Goal: Task Accomplishment & Management: Complete application form

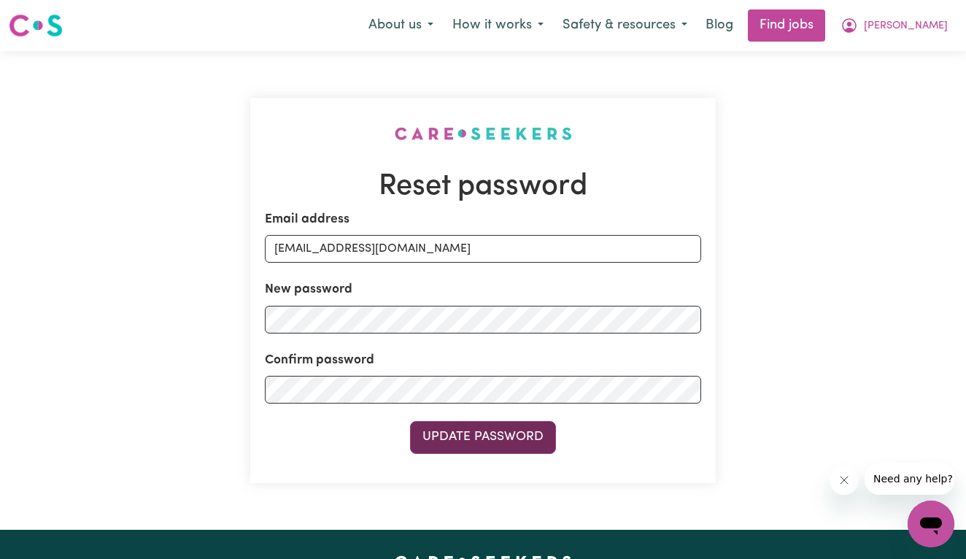
click at [457, 440] on button "Update Password" at bounding box center [483, 437] width 146 height 32
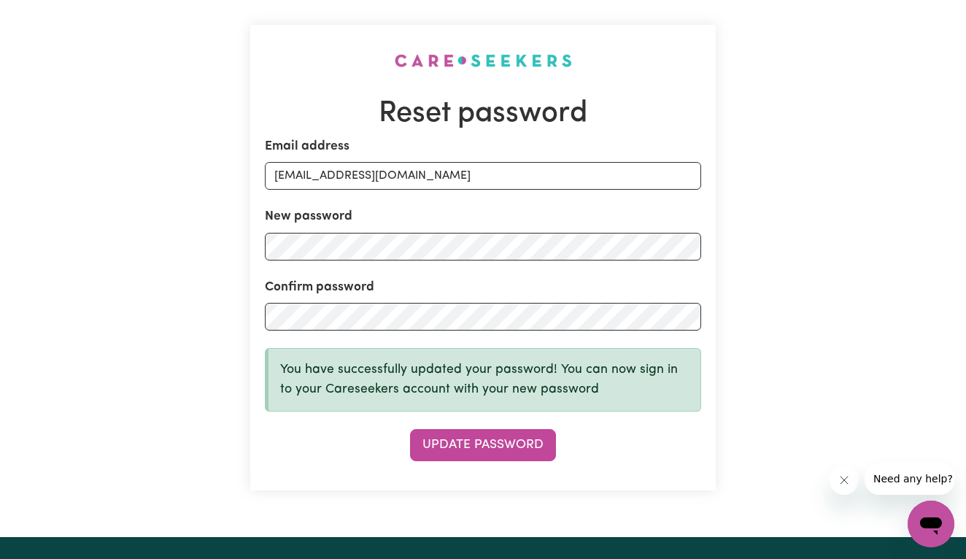
scroll to position [75, 0]
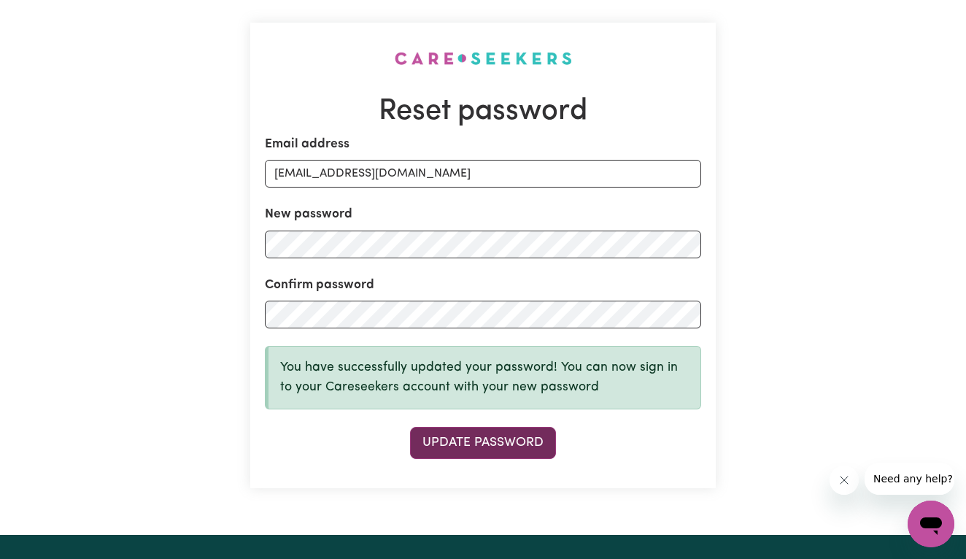
click at [448, 429] on button "Update Password" at bounding box center [483, 443] width 146 height 32
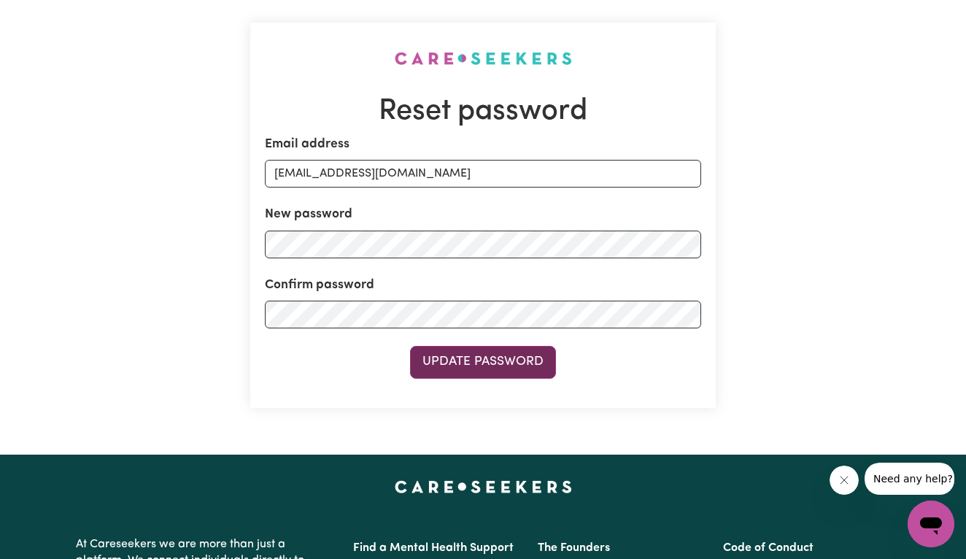
click at [428, 371] on button "Update Password" at bounding box center [483, 362] width 146 height 32
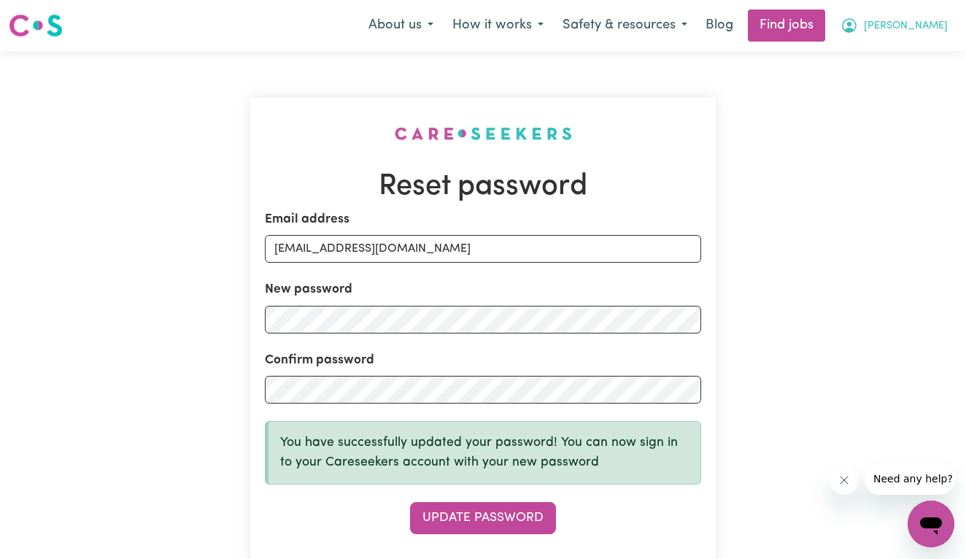
click at [917, 21] on button "[PERSON_NAME]" at bounding box center [894, 25] width 126 height 31
click at [919, 58] on link "My Account" at bounding box center [898, 57] width 115 height 28
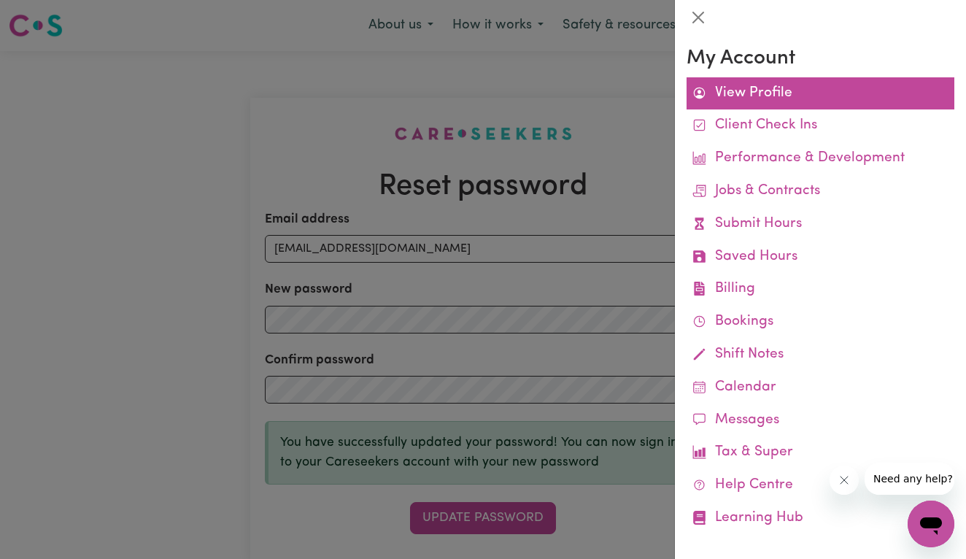
click at [802, 99] on link "View Profile" at bounding box center [821, 93] width 268 height 33
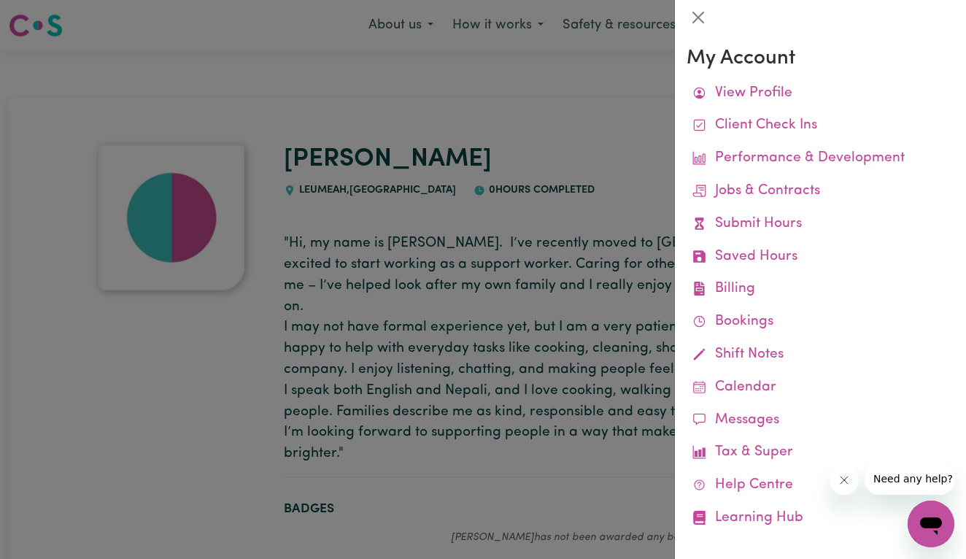
click at [555, 123] on div at bounding box center [483, 279] width 966 height 559
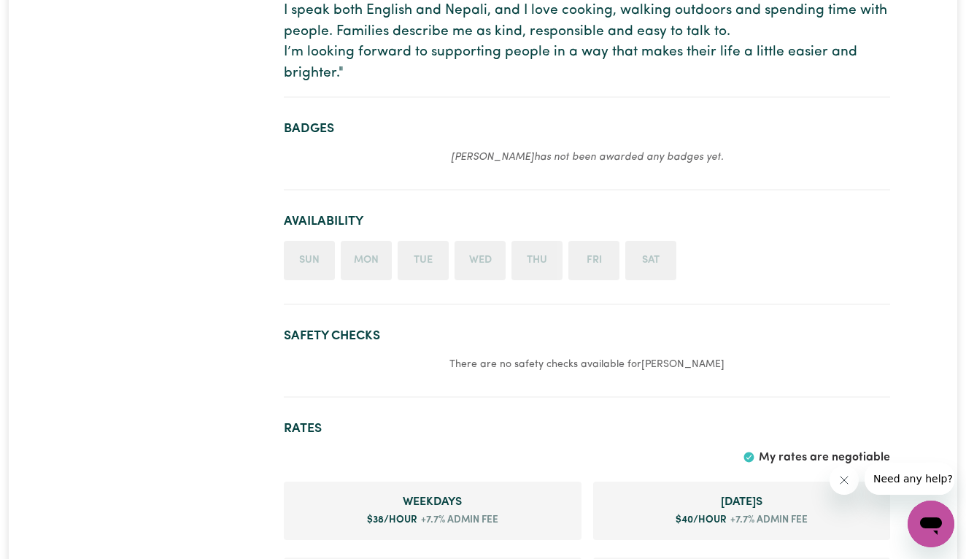
scroll to position [383, 0]
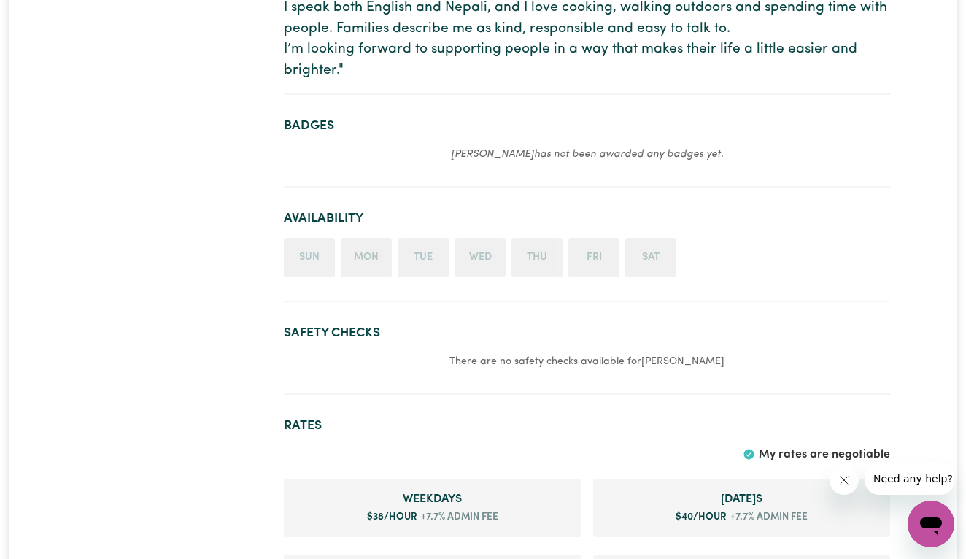
click at [364, 145] on p "[PERSON_NAME] has not been awarded any badges yet." at bounding box center [587, 154] width 606 height 18
click at [327, 242] on li "Sun" at bounding box center [309, 257] width 51 height 39
click at [385, 241] on li "Mon" at bounding box center [366, 257] width 51 height 39
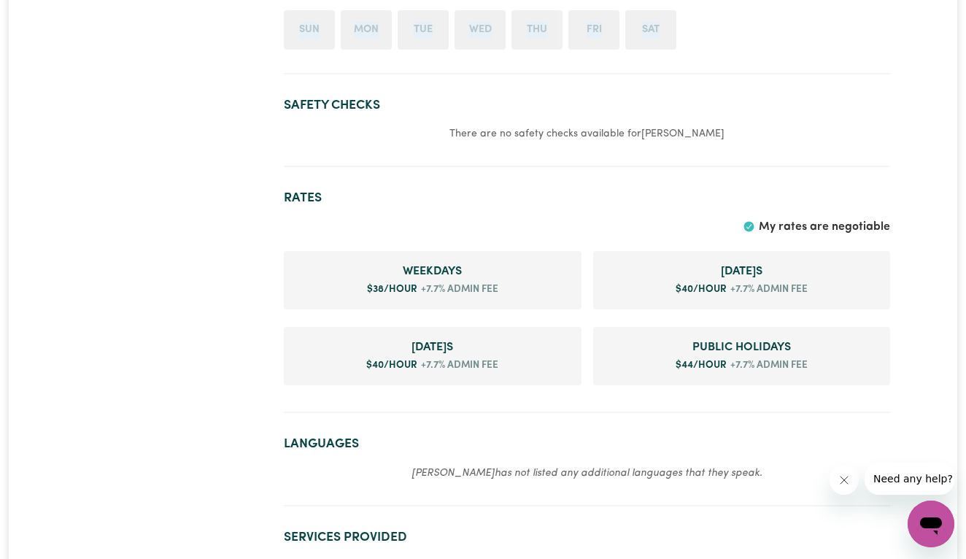
scroll to position [614, 0]
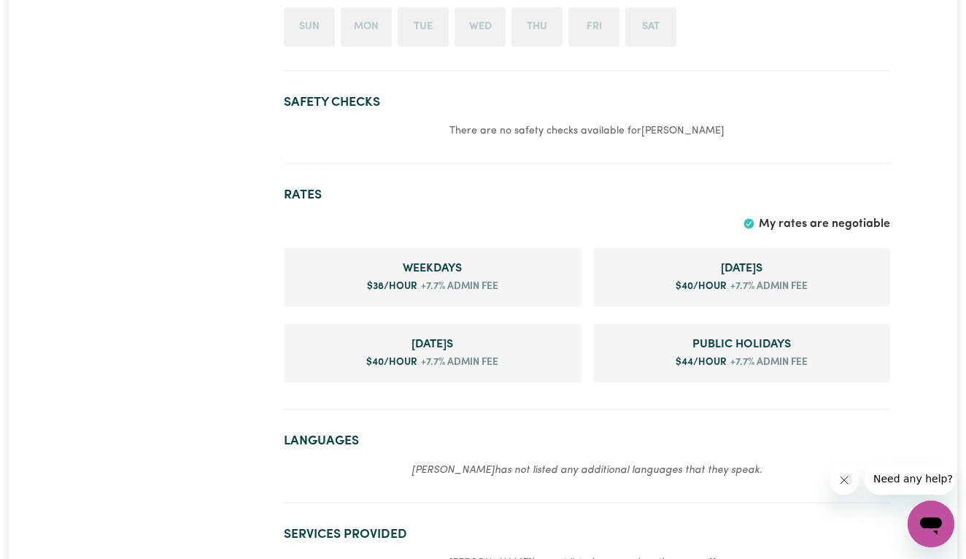
click at [455, 122] on p "There are no safety checks available for [PERSON_NAME]" at bounding box center [587, 131] width 606 height 18
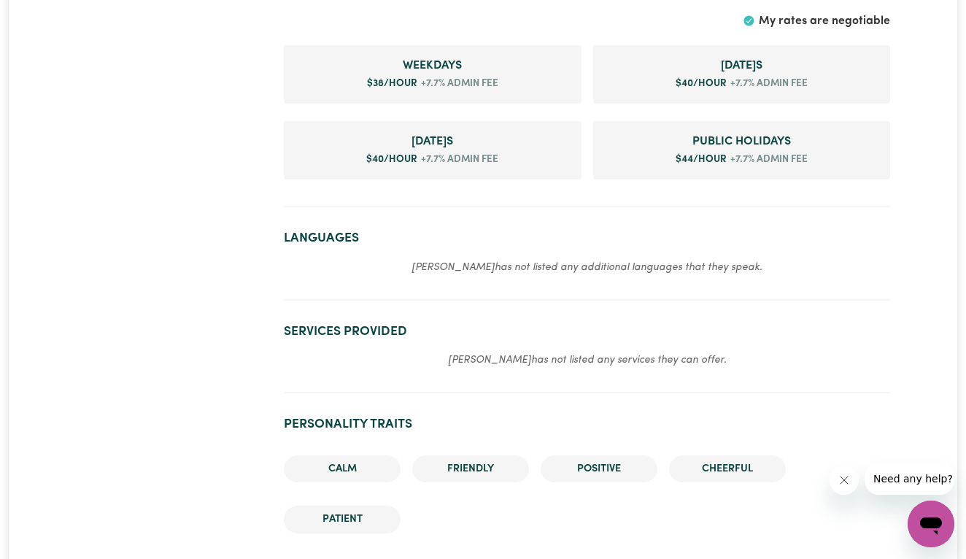
scroll to position [822, 0]
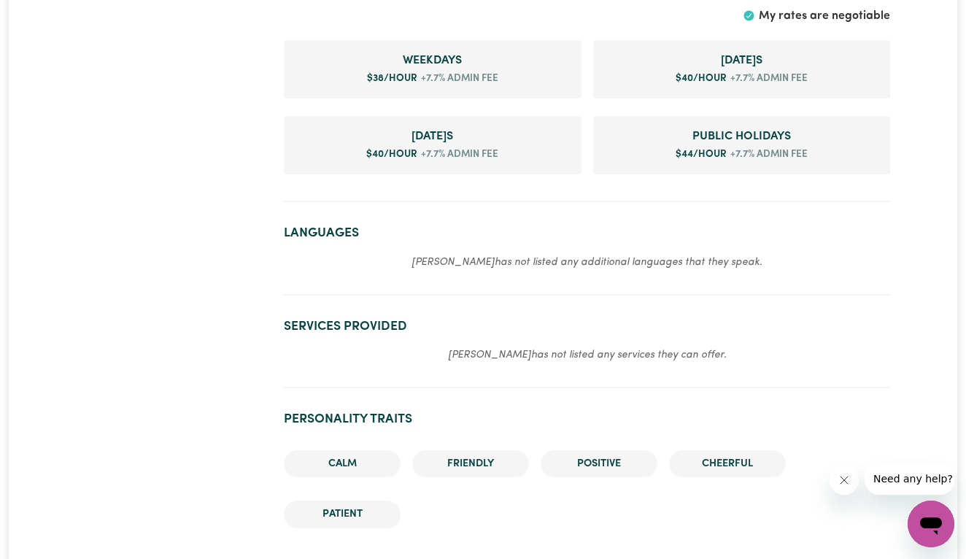
click at [441, 253] on p "[PERSON_NAME] has not listed any additional languages that they speak." at bounding box center [587, 262] width 606 height 18
click at [470, 235] on section "Languages [PERSON_NAME] has not listed any additional languages that they speak." at bounding box center [587, 254] width 606 height 81
click at [332, 228] on section "Languages [PERSON_NAME] has not listed any additional languages that they speak." at bounding box center [587, 254] width 606 height 81
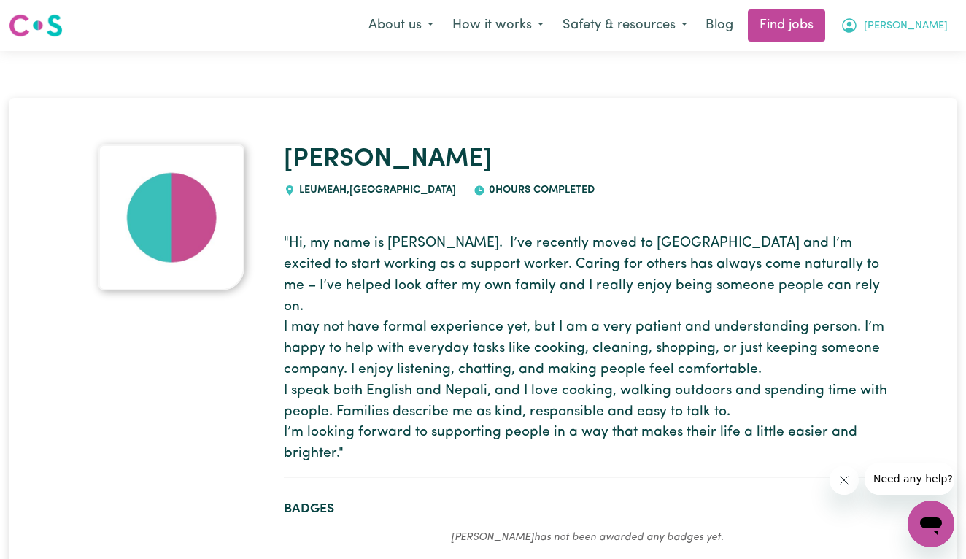
scroll to position [0, 0]
click at [926, 28] on span "[PERSON_NAME]" at bounding box center [906, 26] width 84 height 16
click at [548, 20] on button "How it works" at bounding box center [498, 25] width 110 height 31
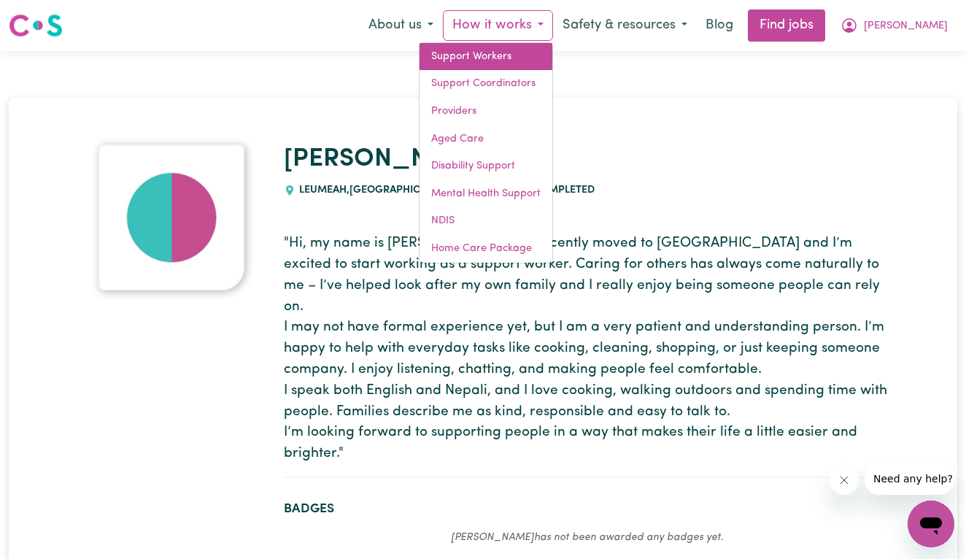
click at [525, 53] on link "Support Workers" at bounding box center [486, 57] width 133 height 28
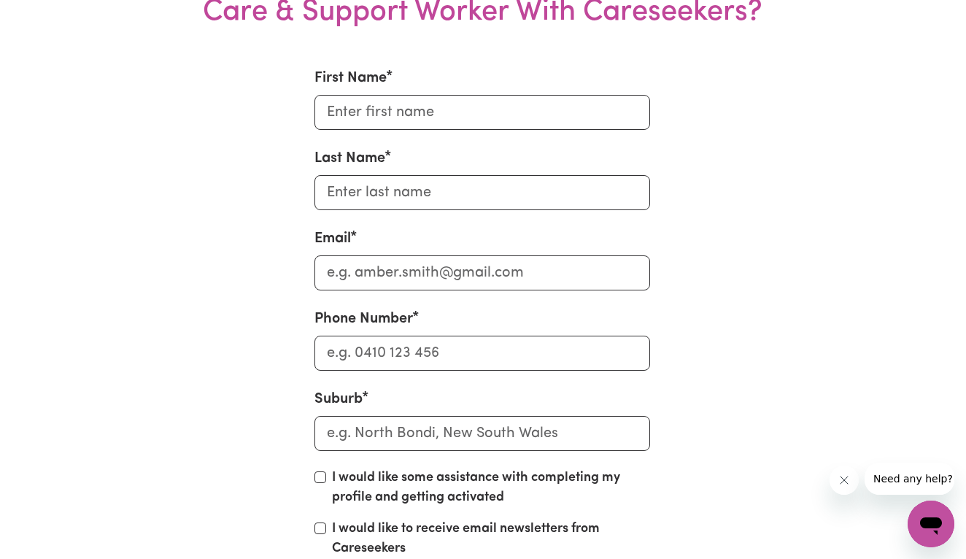
scroll to position [5974, 1]
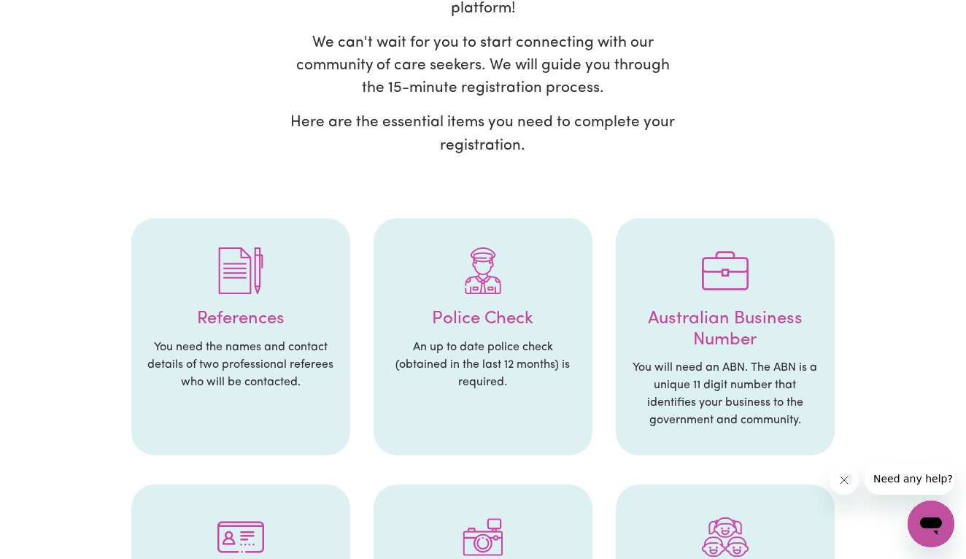
scroll to position [217, 0]
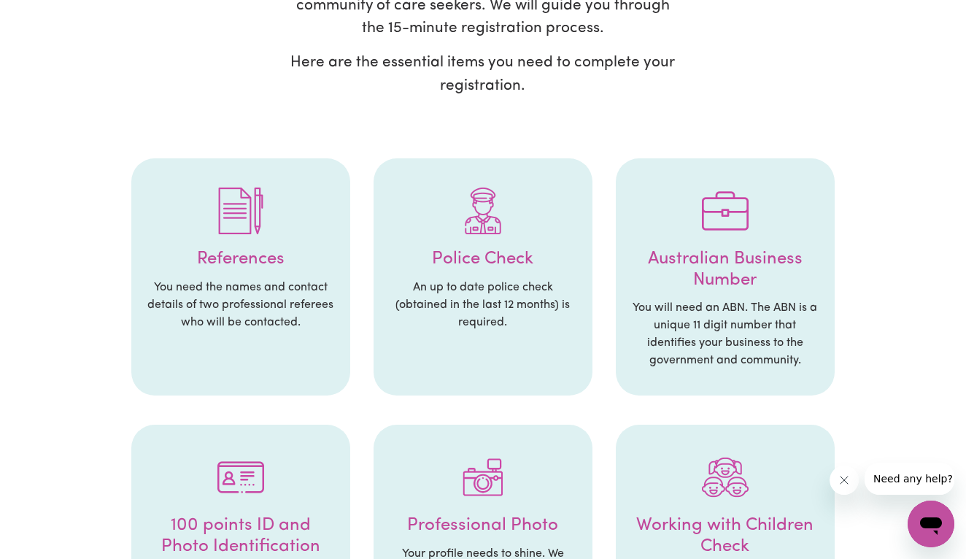
click at [275, 249] on h4 "References" at bounding box center [241, 259] width 190 height 21
click at [515, 279] on p "An up to date police check (obtained in the last 12 months) is required." at bounding box center [483, 305] width 190 height 53
click at [479, 248] on li "Police Check An up to date police check (obtained in the last 12 months) is req…" at bounding box center [483, 277] width 219 height 238
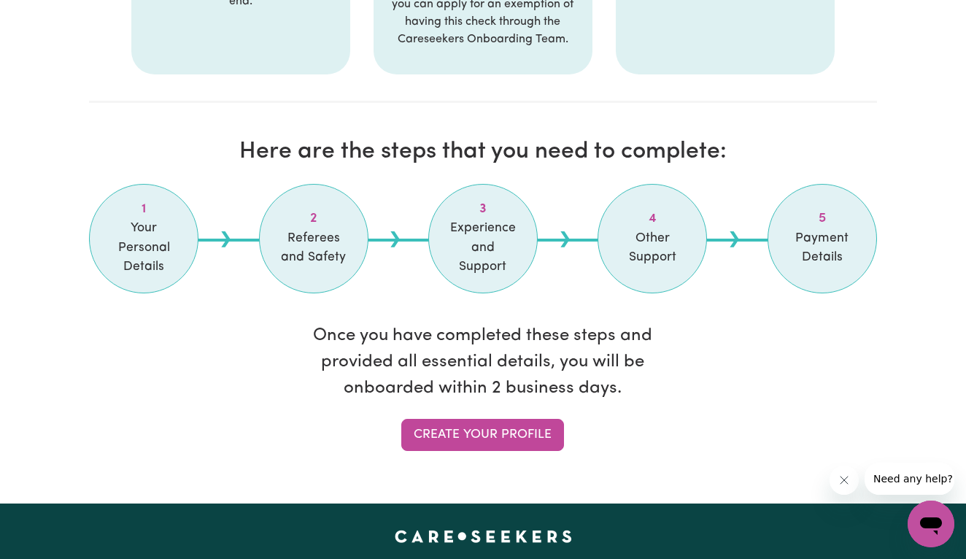
scroll to position [1211, 0]
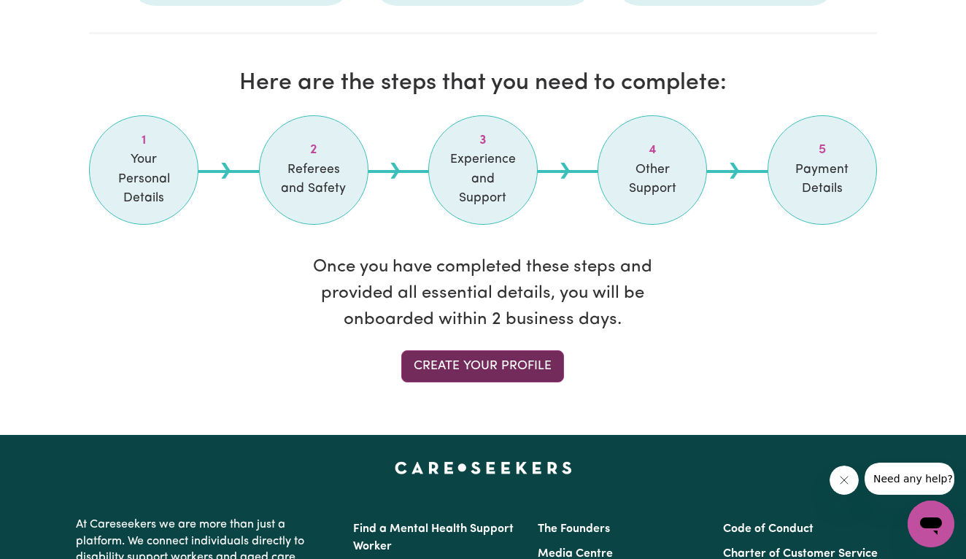
click at [454, 350] on link "Create your profile" at bounding box center [482, 366] width 163 height 32
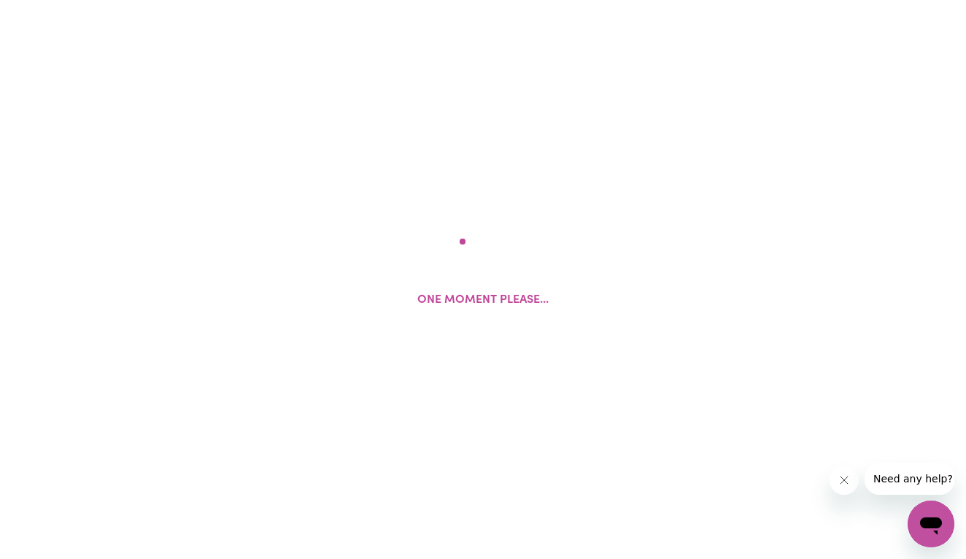
select select "female"
select select "Student Visa"
select select "Studying a healthcare related degree or qualification"
select select "38"
select select "40"
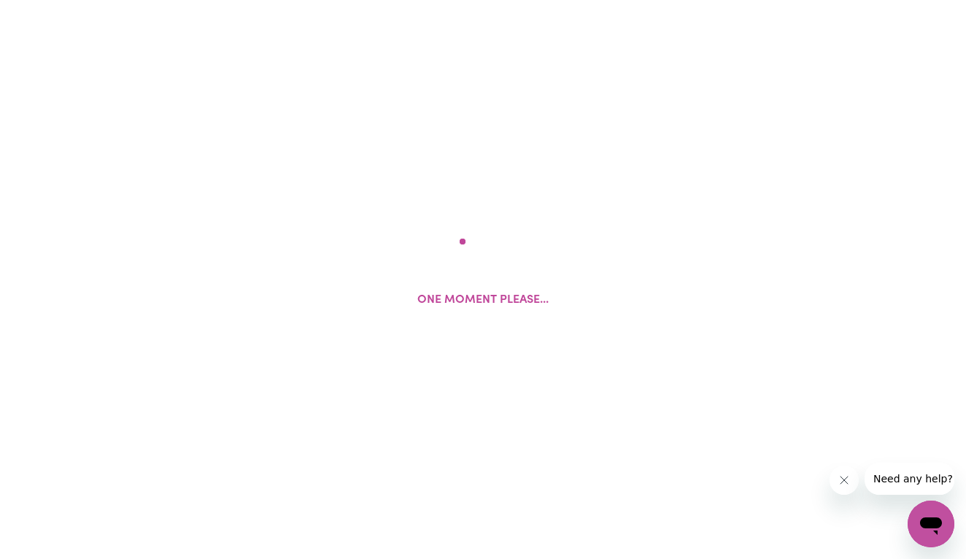
select select "40"
select select "44"
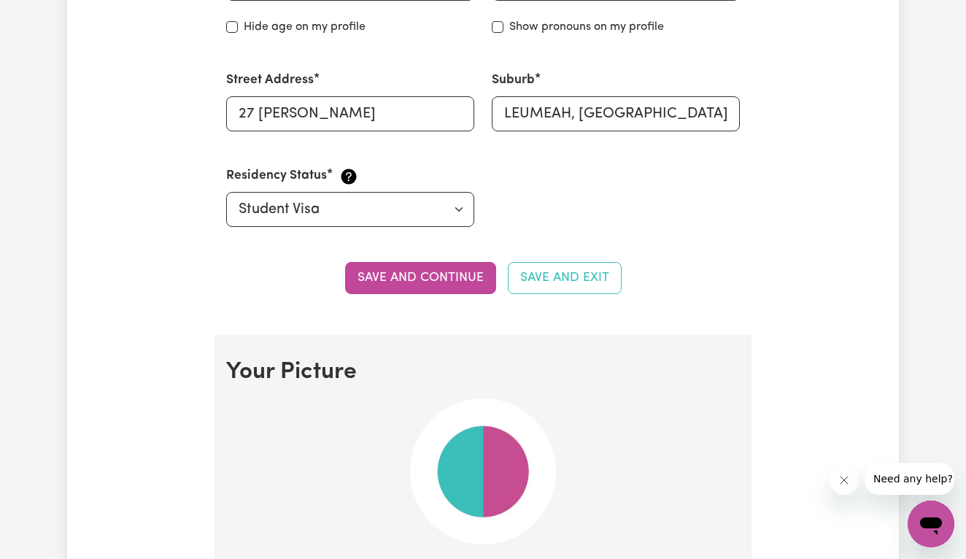
scroll to position [720, 0]
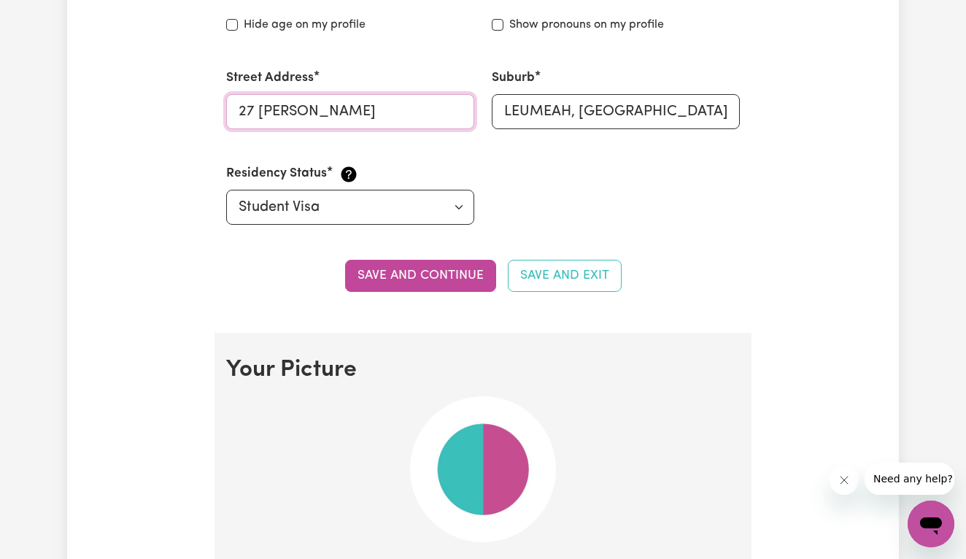
drag, startPoint x: 371, startPoint y: 115, endPoint x: 231, endPoint y: 107, distance: 139.6
click at [231, 107] on input "27 conjola cress" at bounding box center [350, 111] width 248 height 35
type input "!"
type input "1/4 simpson street"
click at [537, 102] on input "LEUMEAH, New South Wales, 2560" at bounding box center [616, 111] width 248 height 35
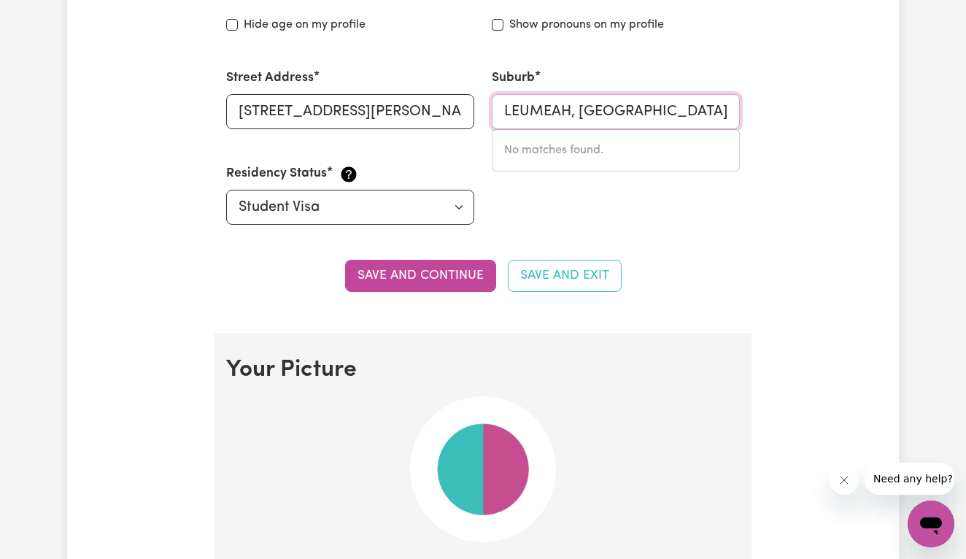
drag, startPoint x: 503, startPoint y: 107, endPoint x: 817, endPoint y: 149, distance: 316.6
type input "aub"
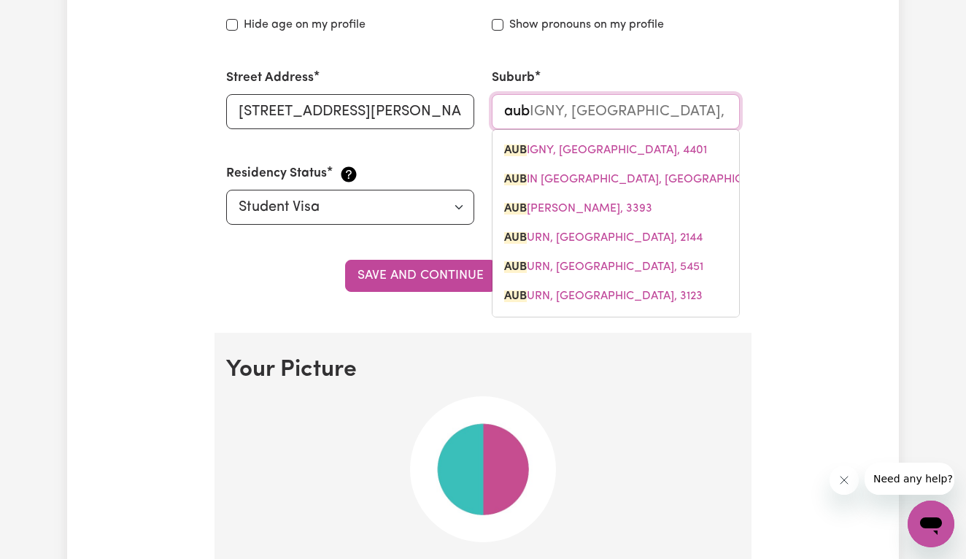
type input "aubIGNY, Queensland, 4401"
type input "aubu"
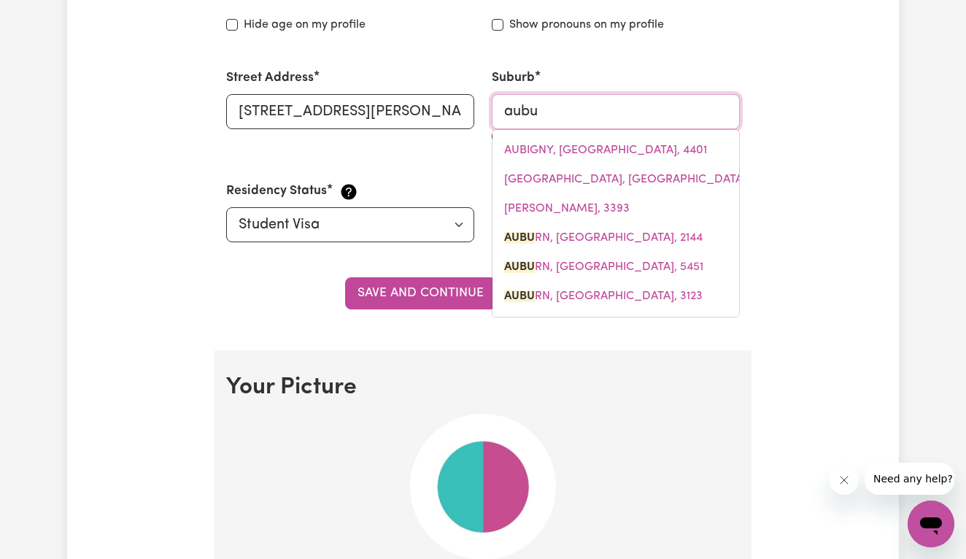
type input "aubuRN, New South Wales, 2144"
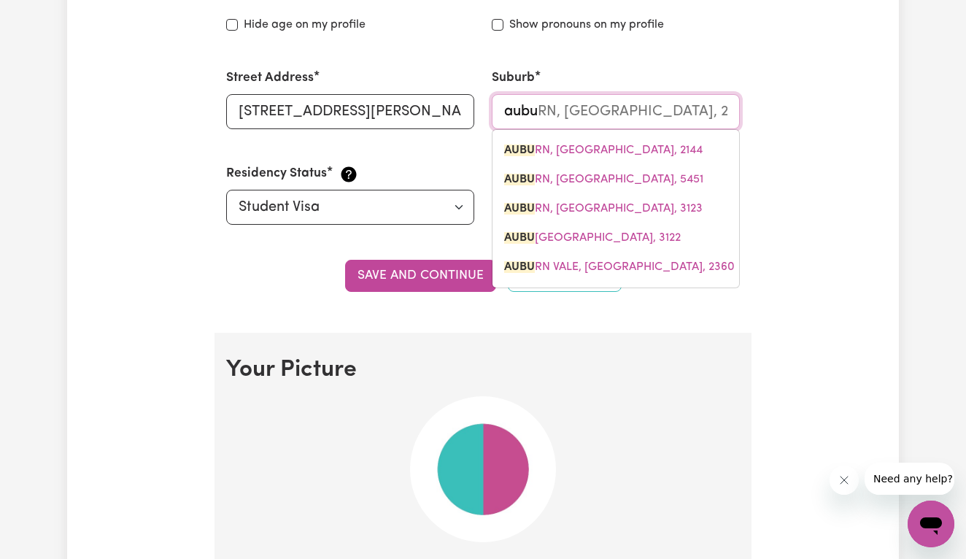
type input "auburn"
type input "auburn, New South Wales, 2144"
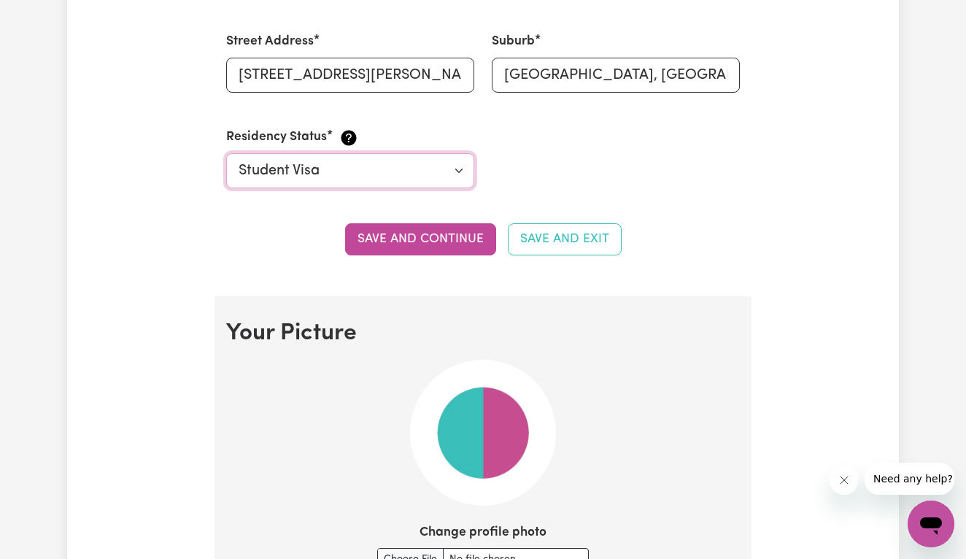
scroll to position [760, 0]
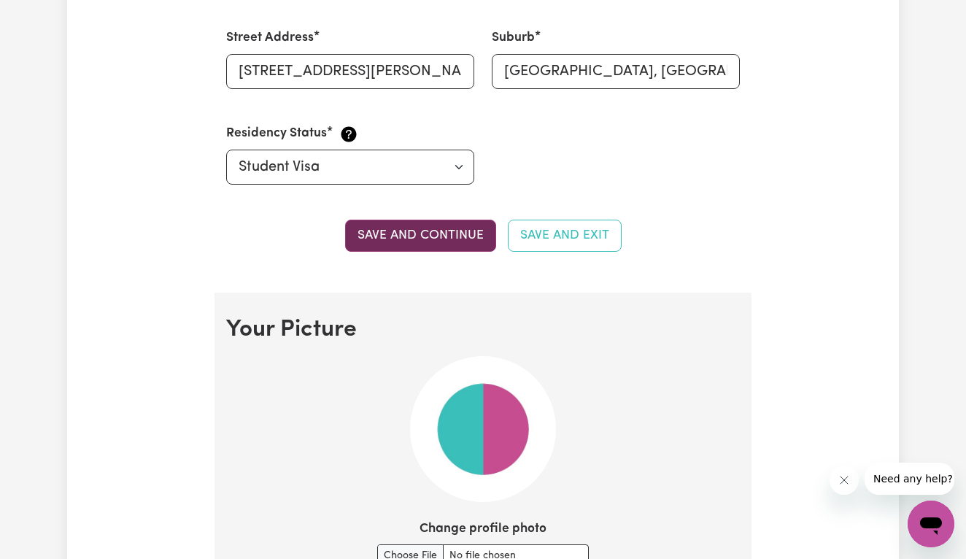
click at [390, 235] on button "Save and continue" at bounding box center [420, 236] width 151 height 32
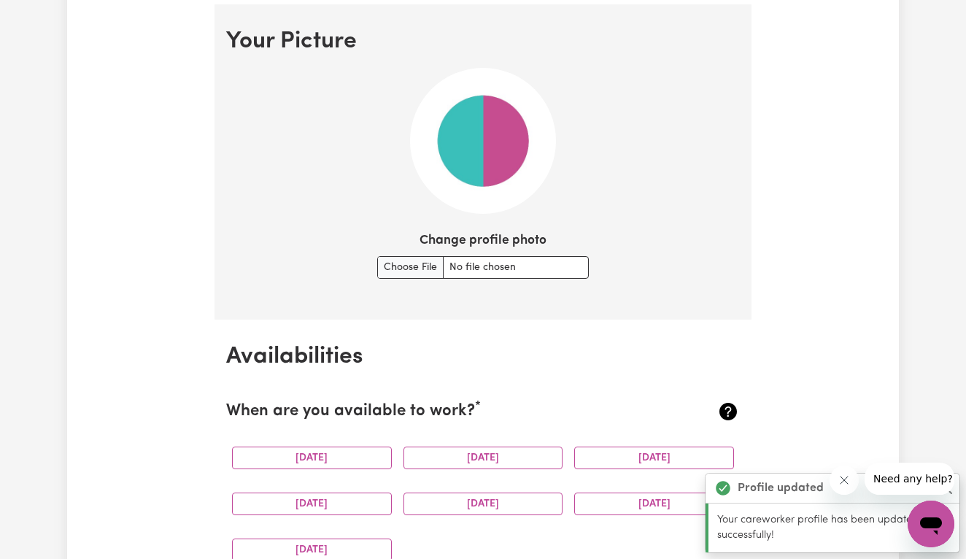
scroll to position [1059, 0]
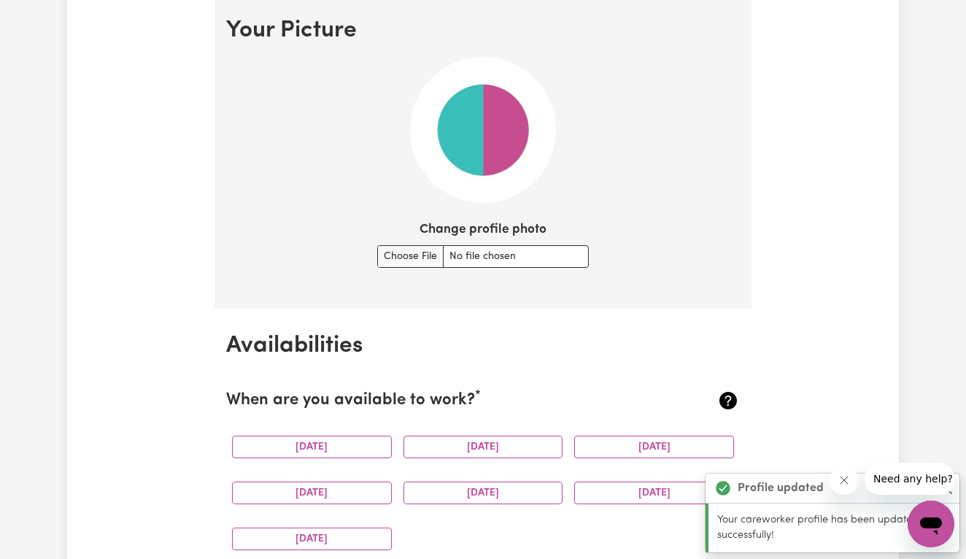
click at [493, 154] on img at bounding box center [483, 130] width 146 height 146
click at [426, 246] on input "Change profile photo" at bounding box center [483, 256] width 212 height 23
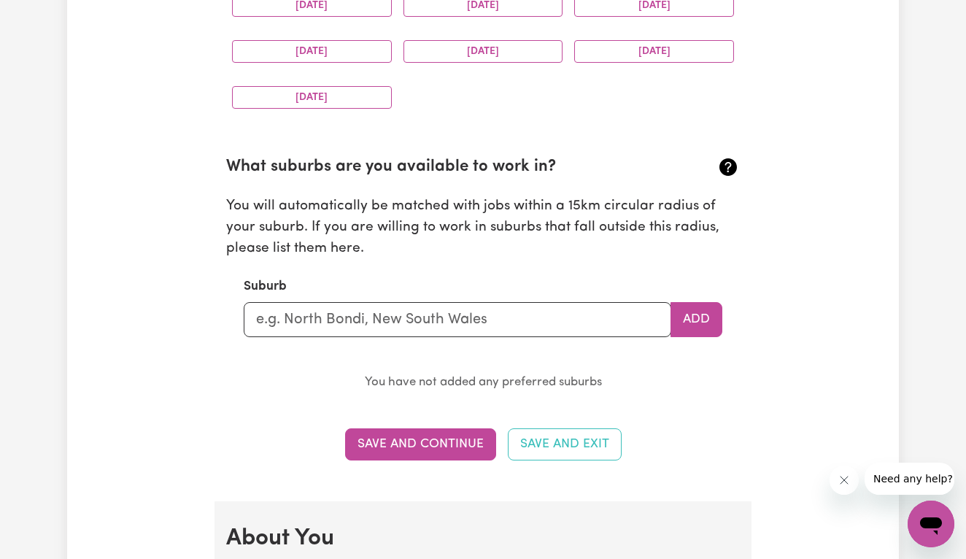
scroll to position [1503, 0]
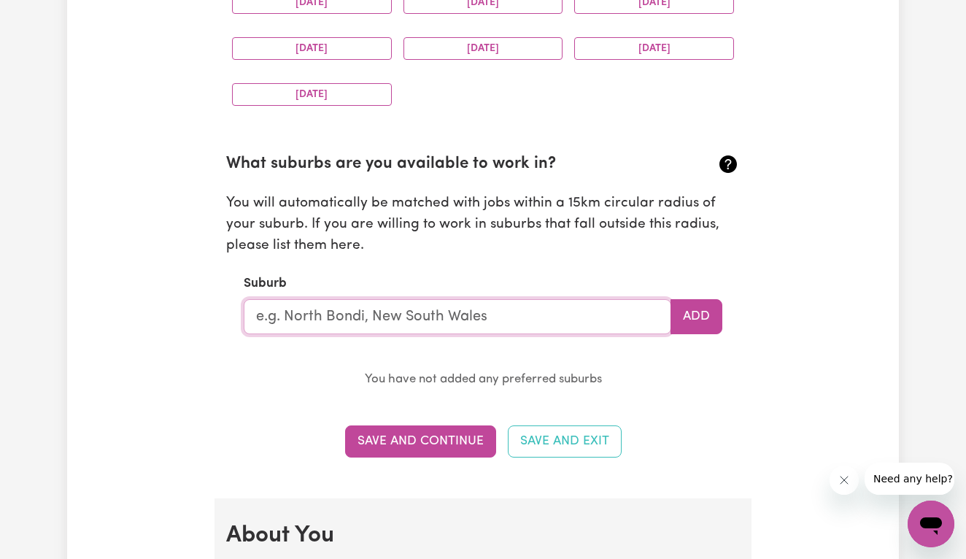
click at [437, 317] on input "text" at bounding box center [458, 316] width 428 height 35
type input "n"
type input "nar"
type input "nar NAR GOON, Victoria, 3812"
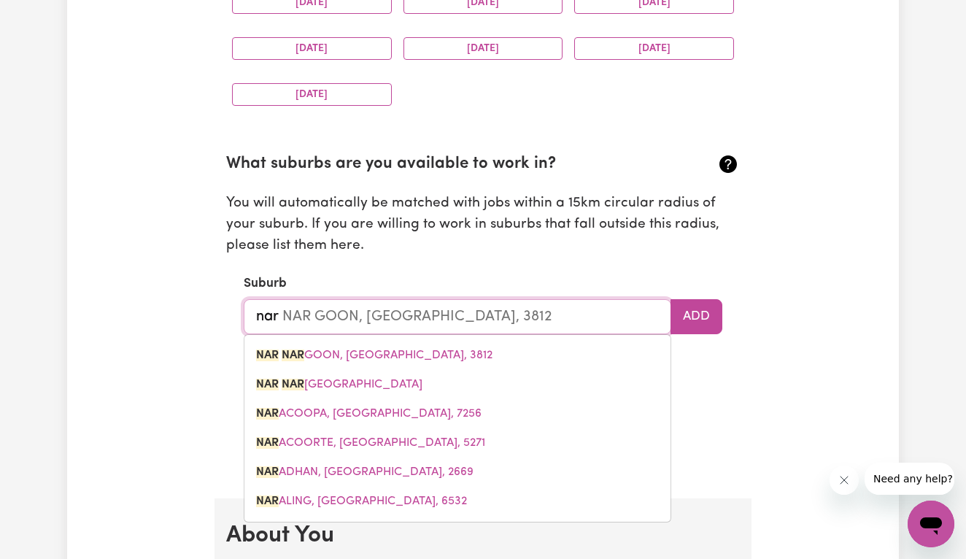
type input "narw"
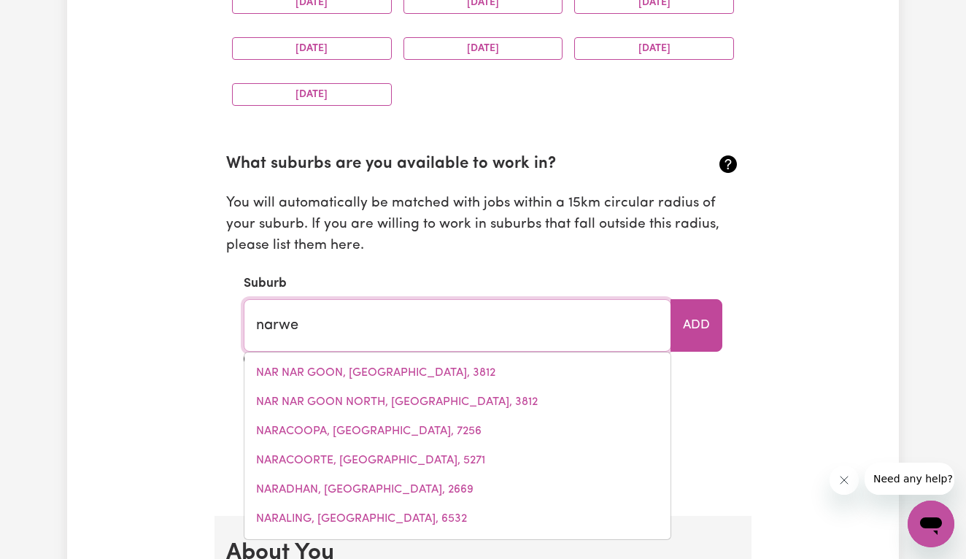
type input "narwee"
type input "narwee, New South Wales, 2209"
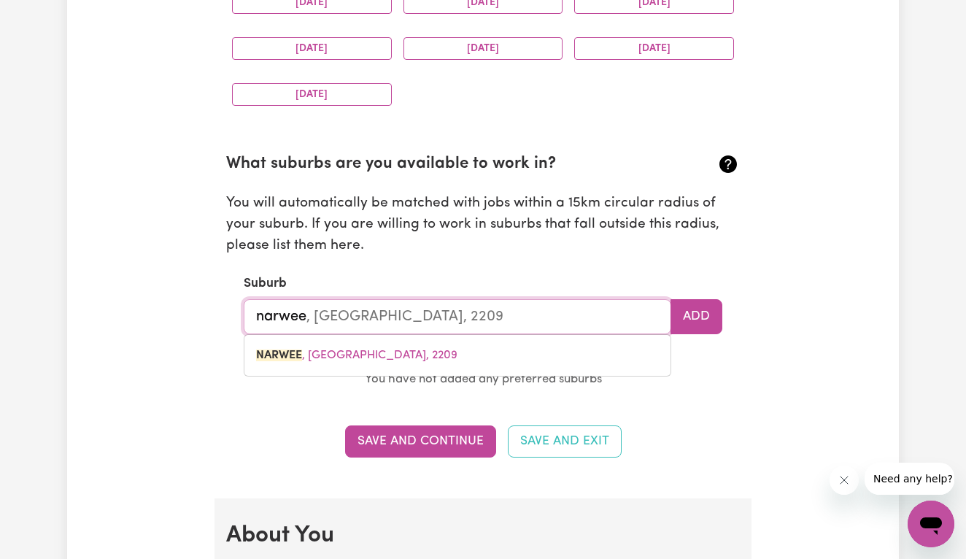
type input "Narwee"
type input "Narwee, New South Wales, 2209"
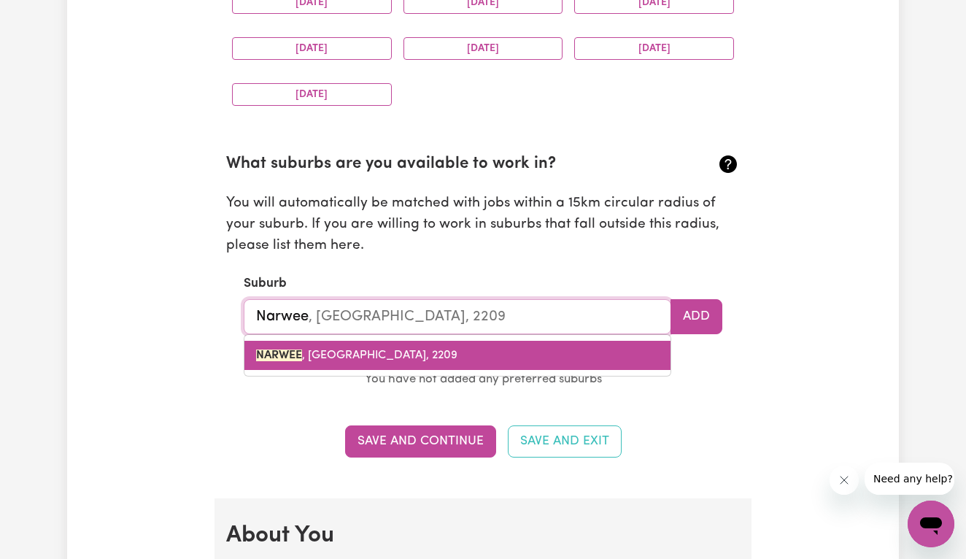
click at [440, 341] on link "NARWEE , New South Wales, 2209" at bounding box center [457, 355] width 426 height 29
type input "NARWEE, New South Wales, 2209"
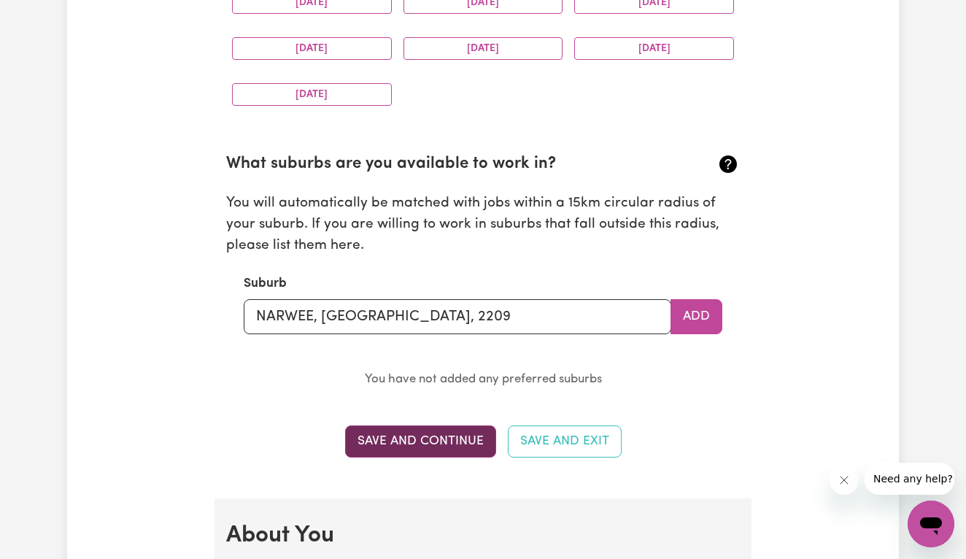
click at [461, 434] on button "Save and Continue" at bounding box center [420, 441] width 151 height 32
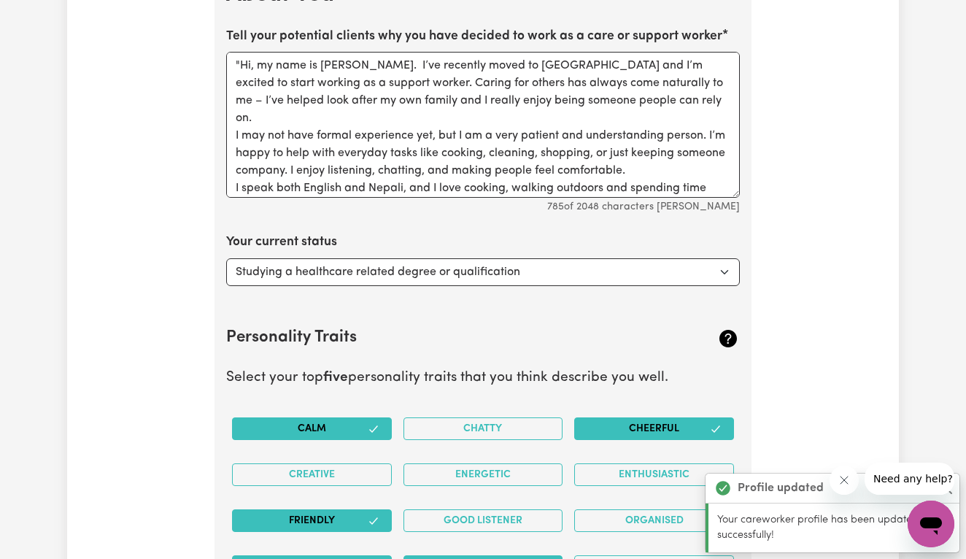
scroll to position [2047, 0]
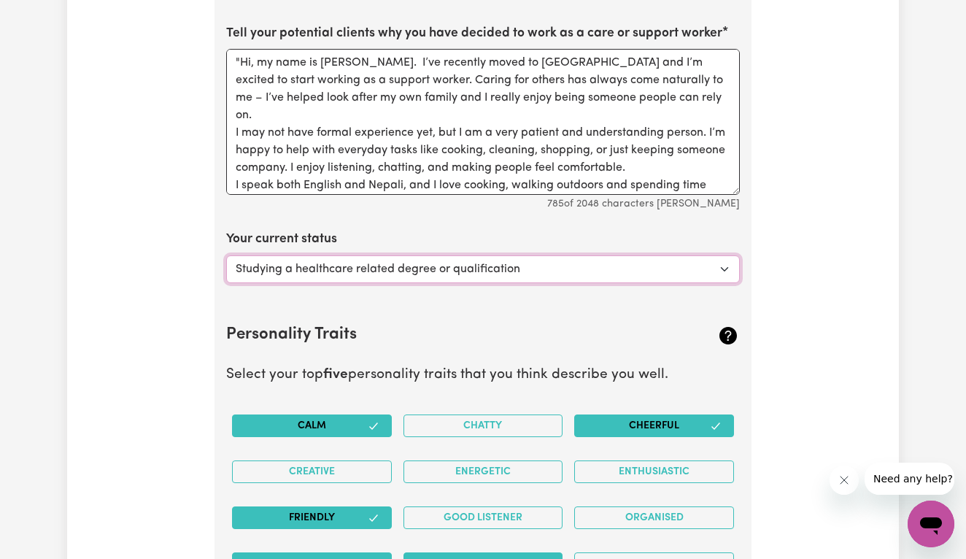
select select "Studying a non-healthcare related degree or qualification"
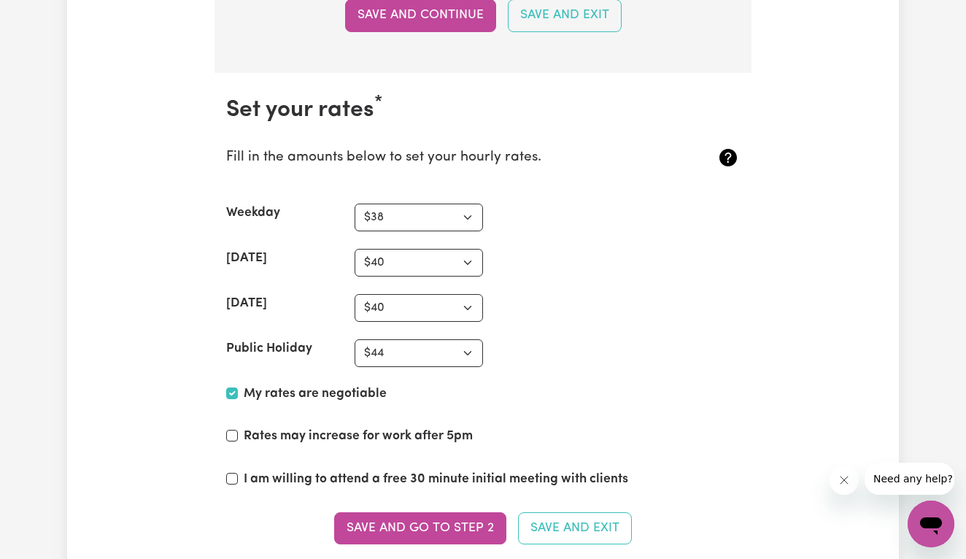
scroll to position [3360, 0]
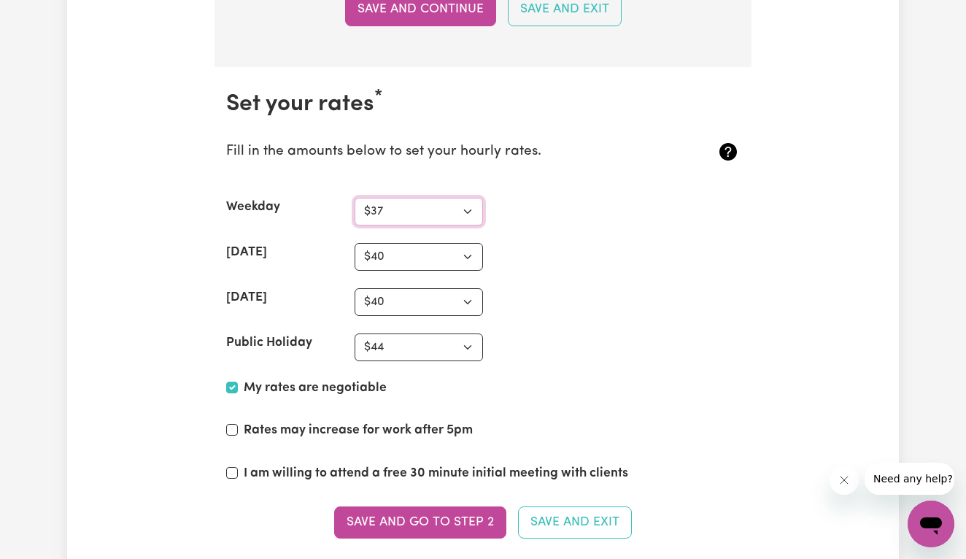
select select "38"
select select "43"
click at [423, 509] on button "Save and go to Step 2" at bounding box center [420, 523] width 172 height 32
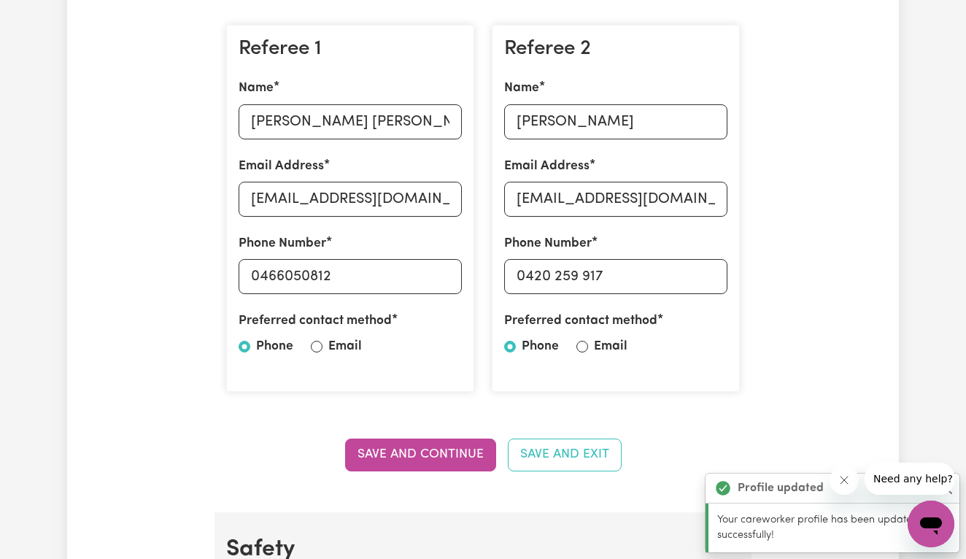
scroll to position [449, 0]
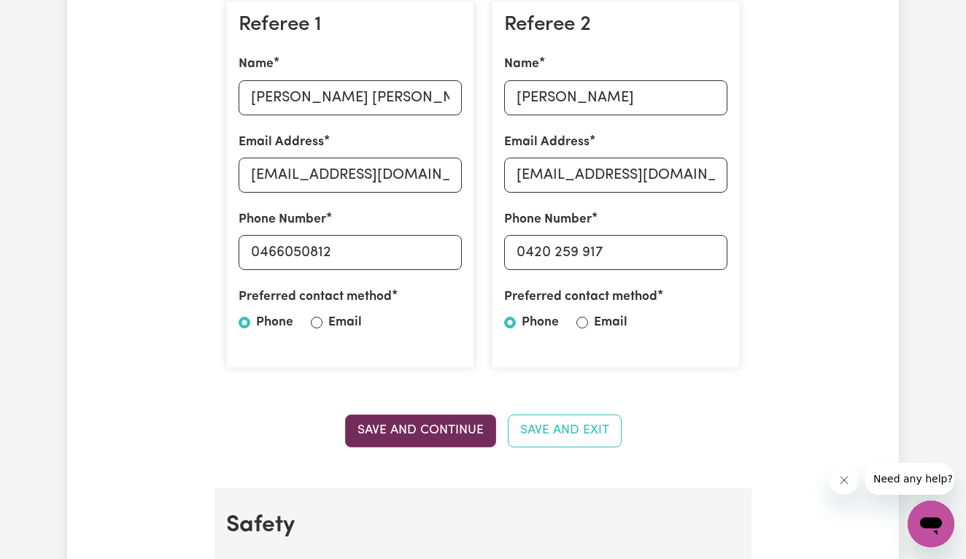
click at [482, 423] on button "Save and Continue" at bounding box center [420, 431] width 151 height 32
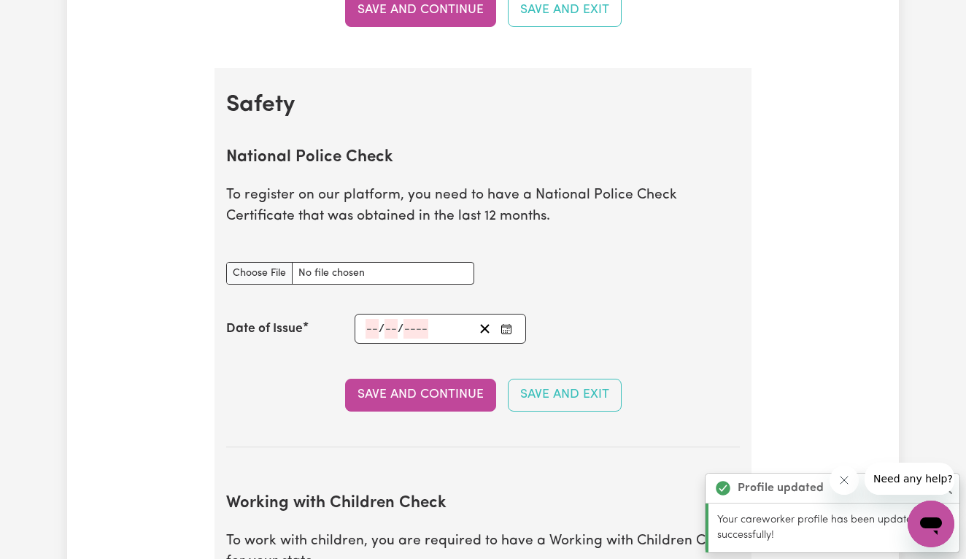
scroll to position [933, 0]
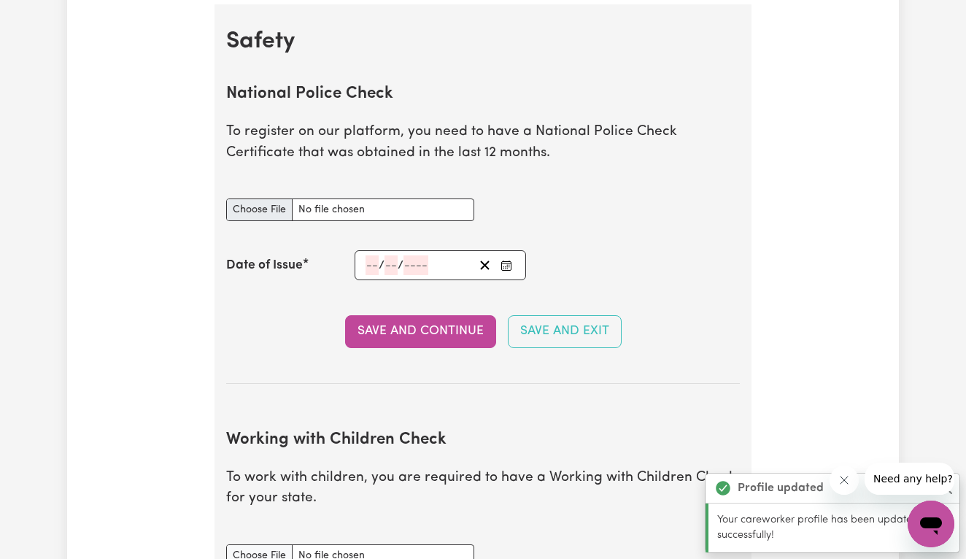
click at [274, 199] on input "National Police Check document" at bounding box center [350, 210] width 248 height 23
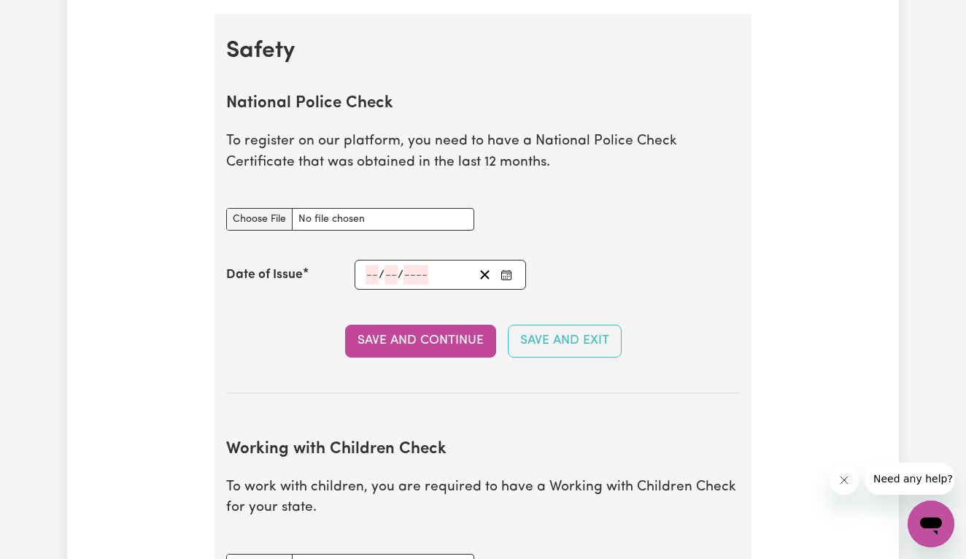
scroll to position [911, 0]
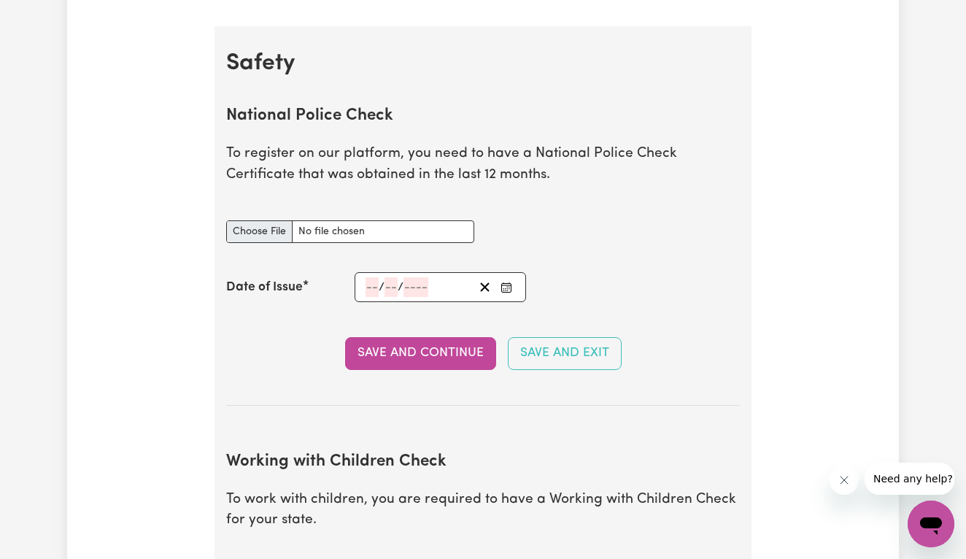
click at [263, 234] on input "National Police Check document" at bounding box center [350, 231] width 248 height 23
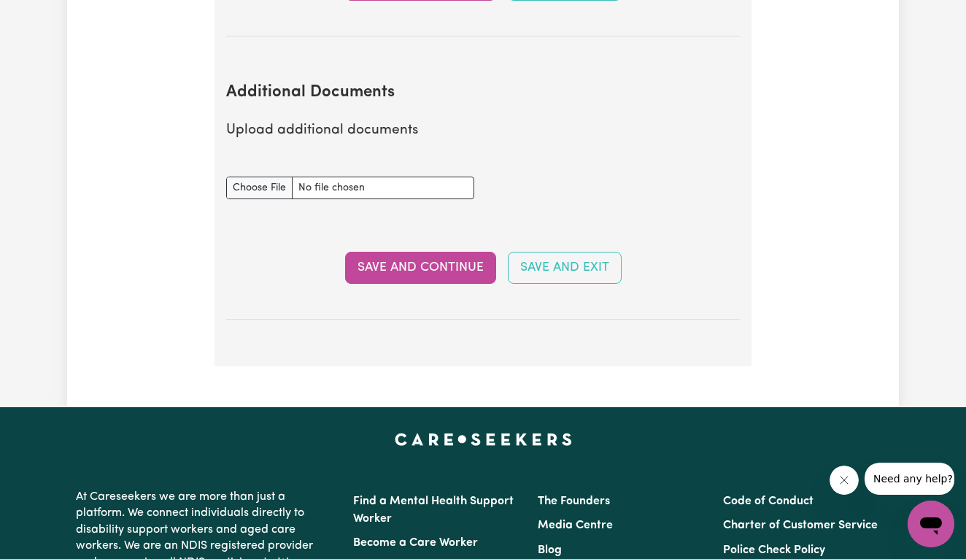
scroll to position [2514, 0]
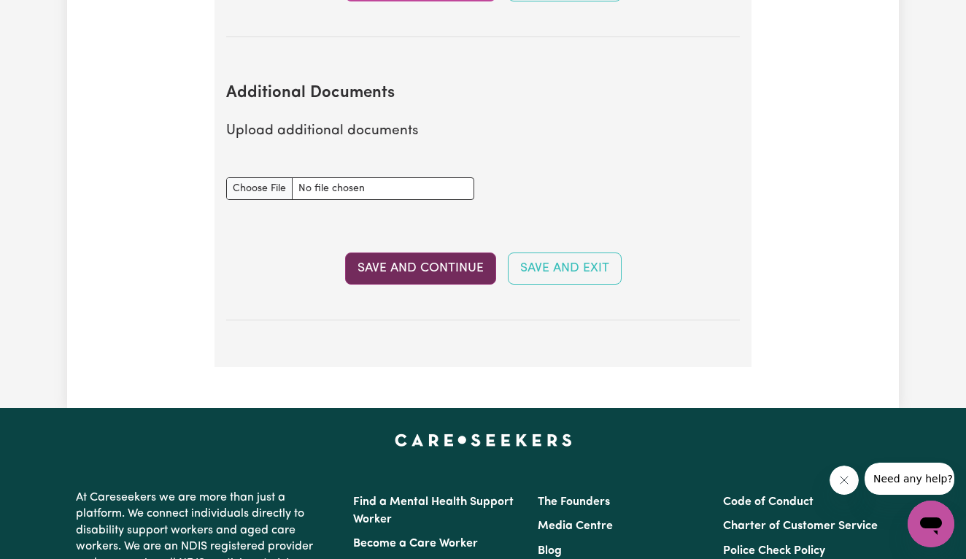
click at [413, 257] on button "Save and Continue" at bounding box center [420, 269] width 151 height 32
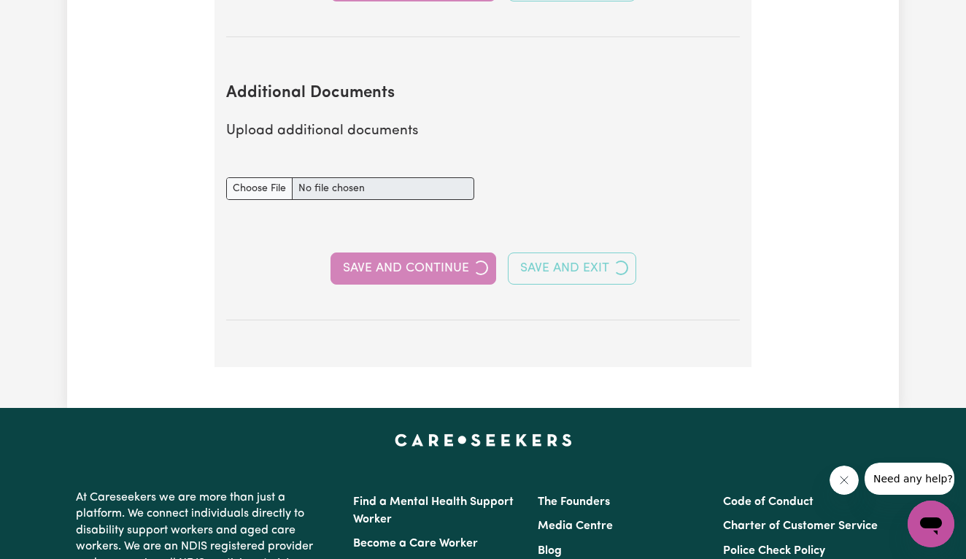
select select "Certificate III (Individual Support)"
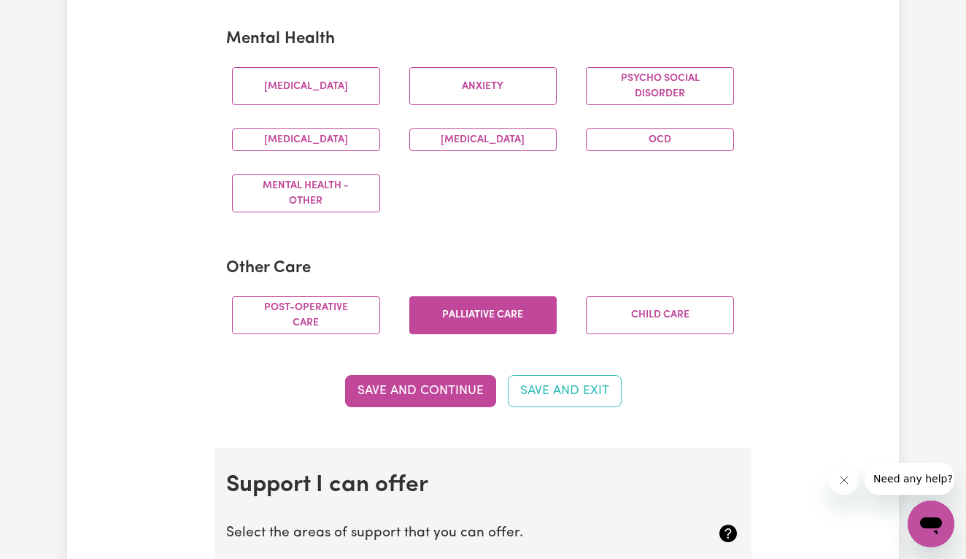
scroll to position [910, 0]
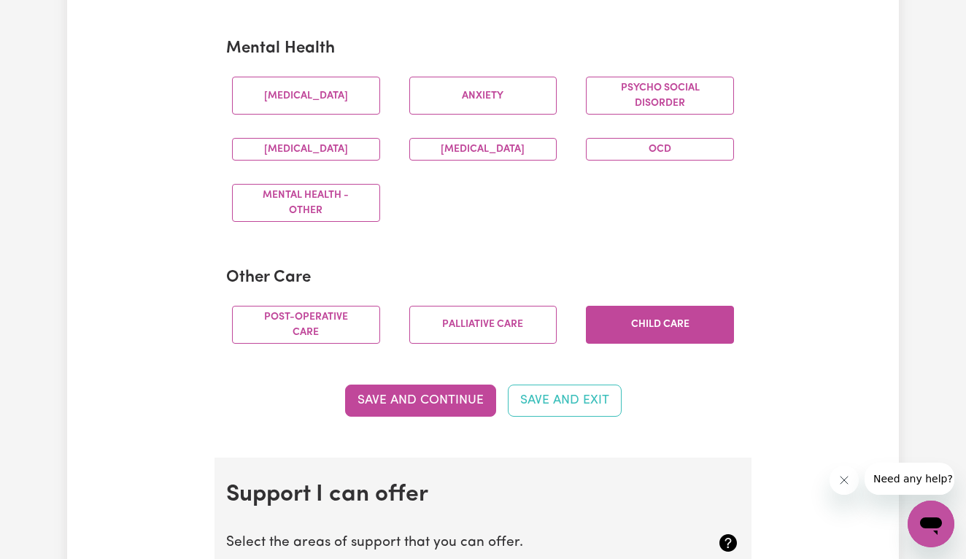
click at [627, 331] on button "Child care" at bounding box center [660, 325] width 148 height 38
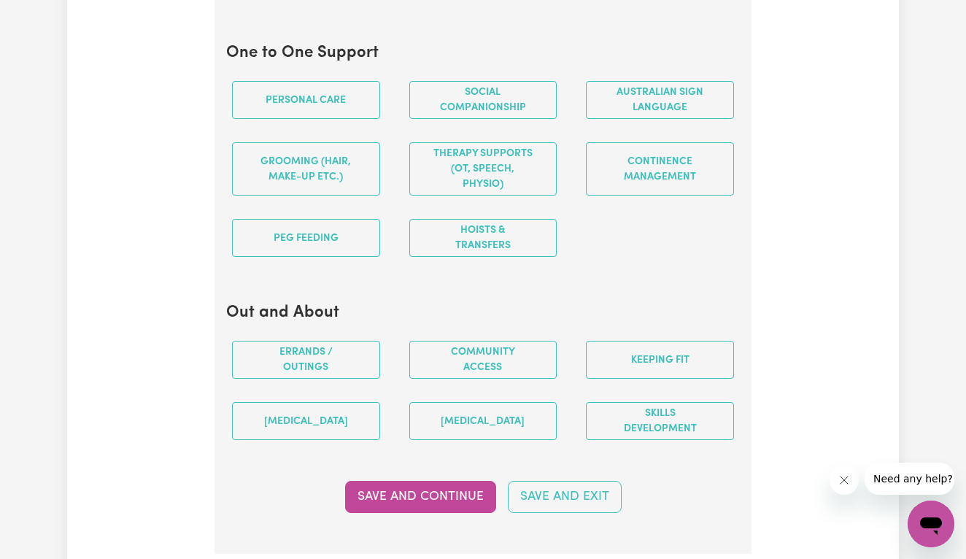
scroll to position [1717, 0]
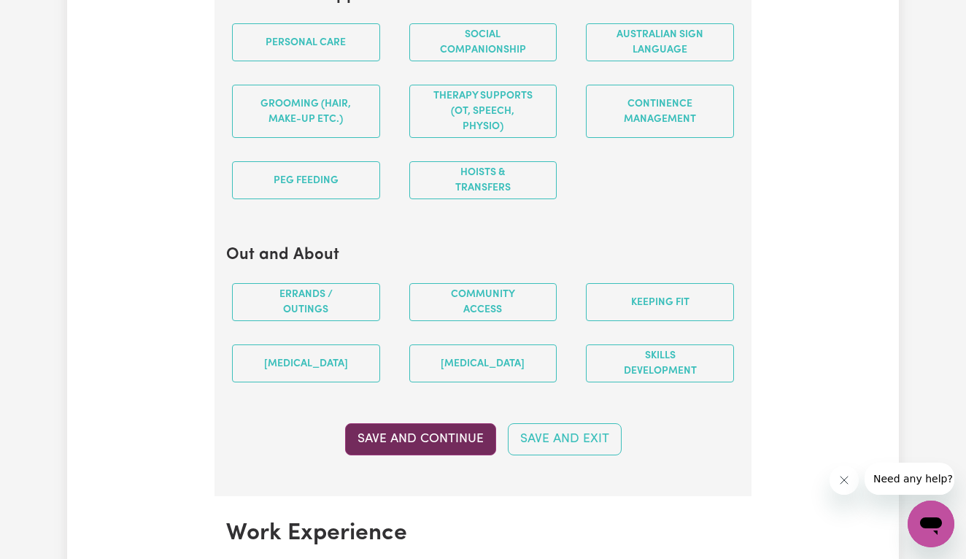
click at [456, 447] on button "Save and Continue" at bounding box center [420, 439] width 151 height 32
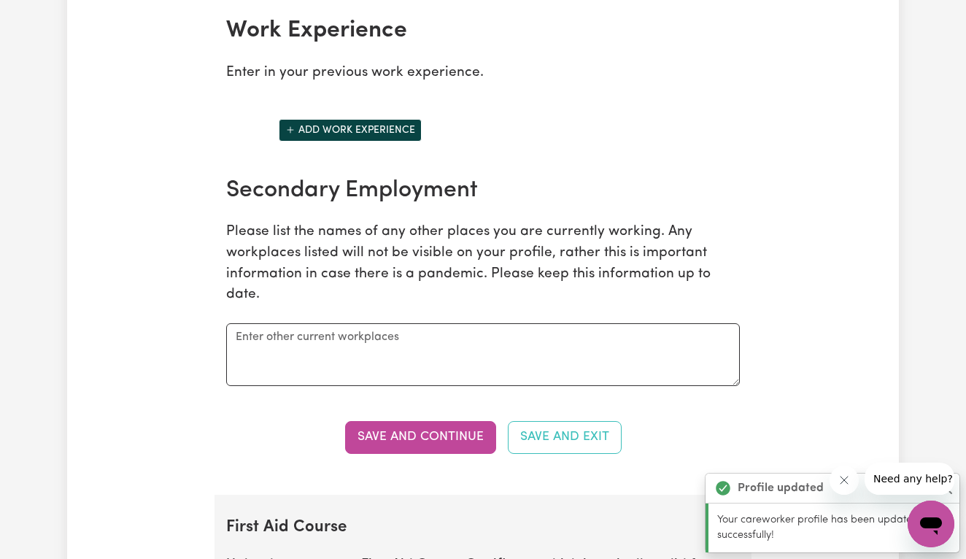
scroll to position [2220, 0]
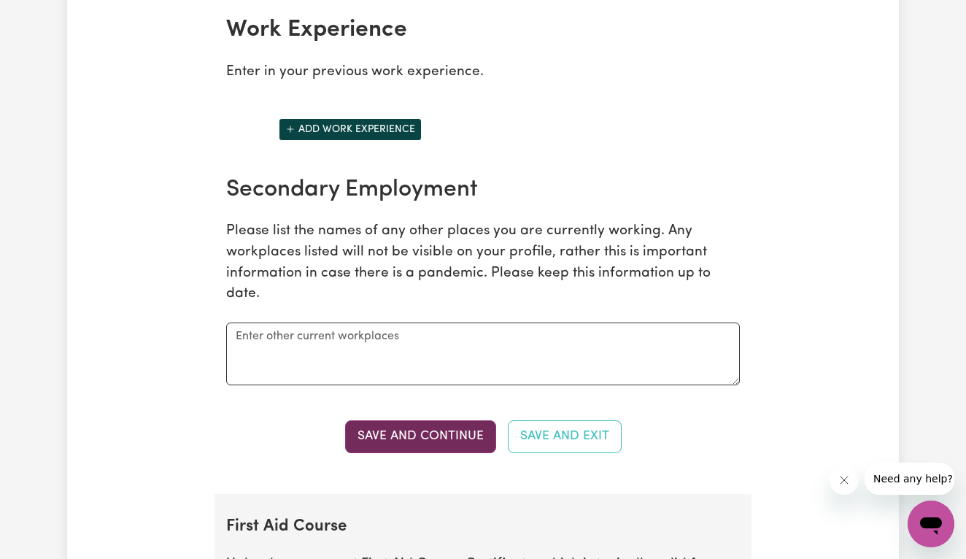
click at [474, 439] on button "Save and Continue" at bounding box center [420, 436] width 151 height 32
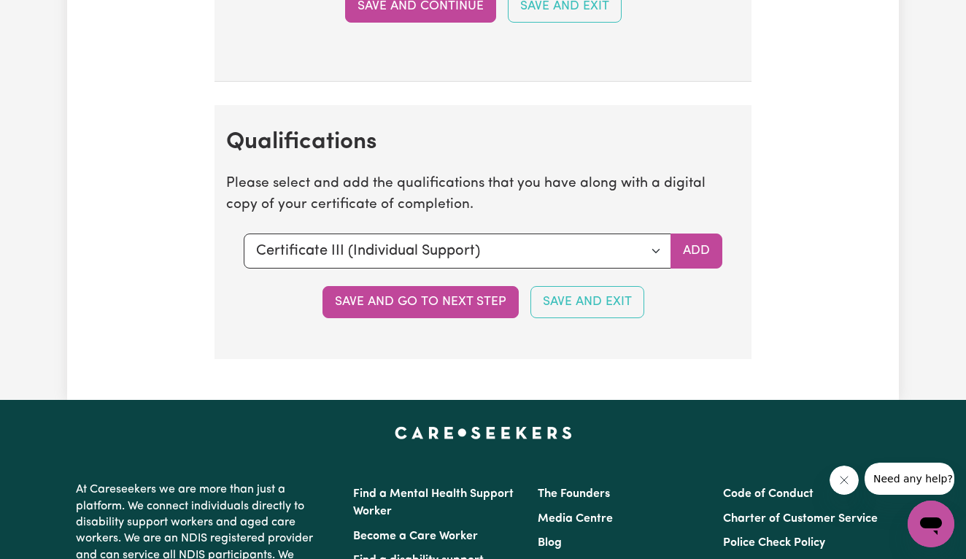
scroll to position [3390, 0]
